Goal: Use online tool/utility

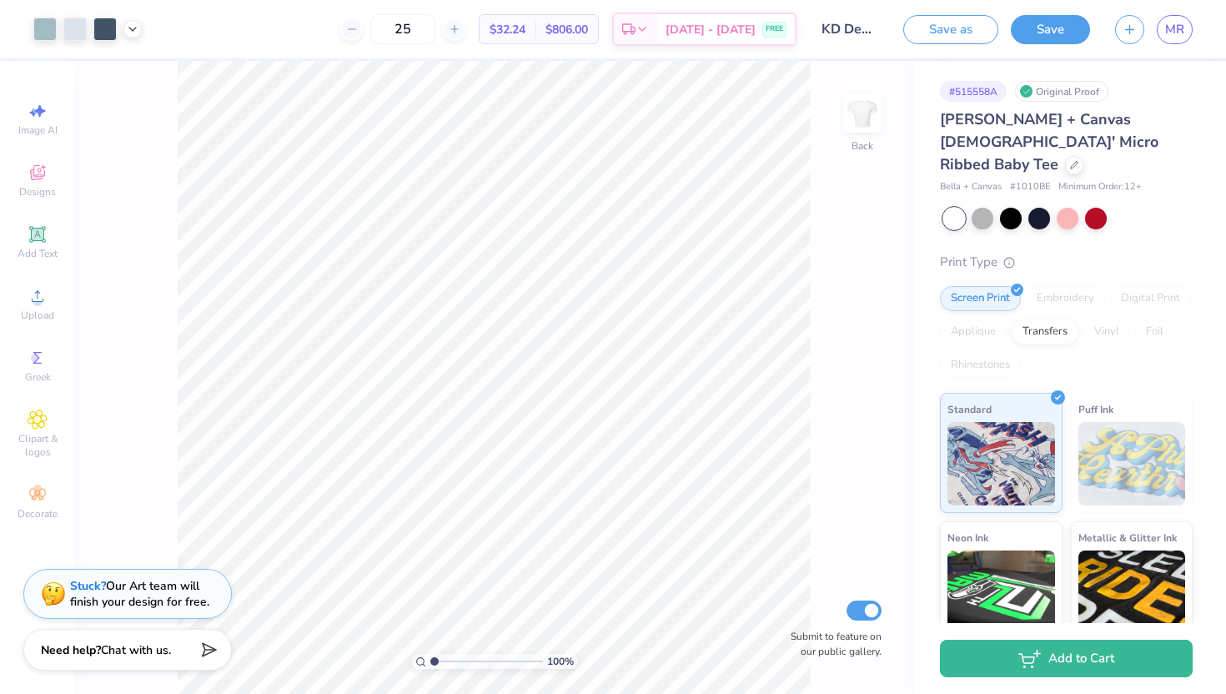
type input "3.89"
click at [466, 665] on input "range" at bounding box center [486, 661] width 113 height 15
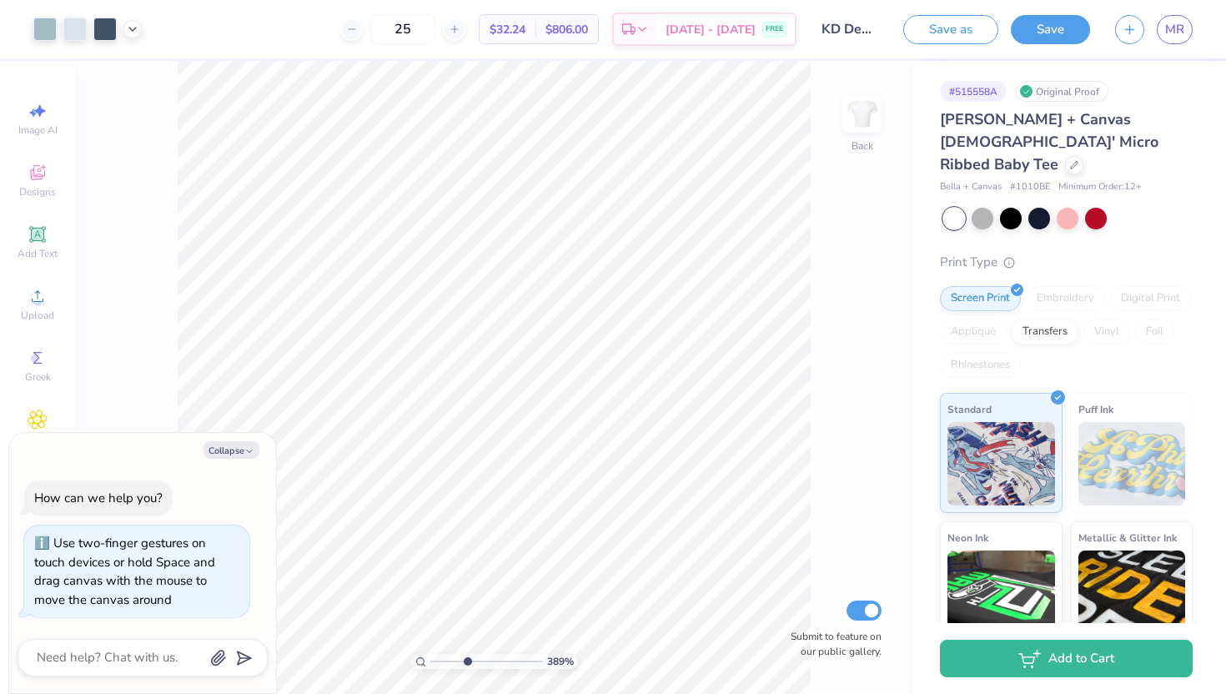
type textarea "x"
click at [430, 662] on input "range" at bounding box center [486, 661] width 113 height 15
click at [450, 661] on input "range" at bounding box center [486, 661] width 113 height 15
type input "1"
click at [430, 662] on input "range" at bounding box center [486, 661] width 113 height 15
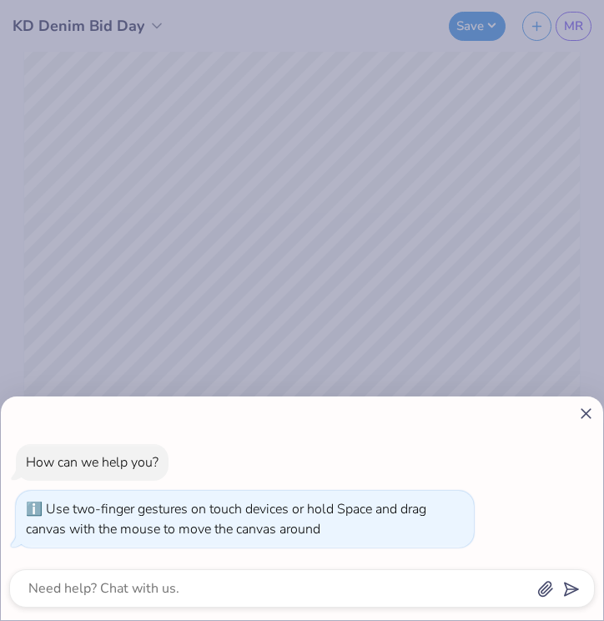
type textarea "x"
